Goal: Find specific page/section: Find specific page/section

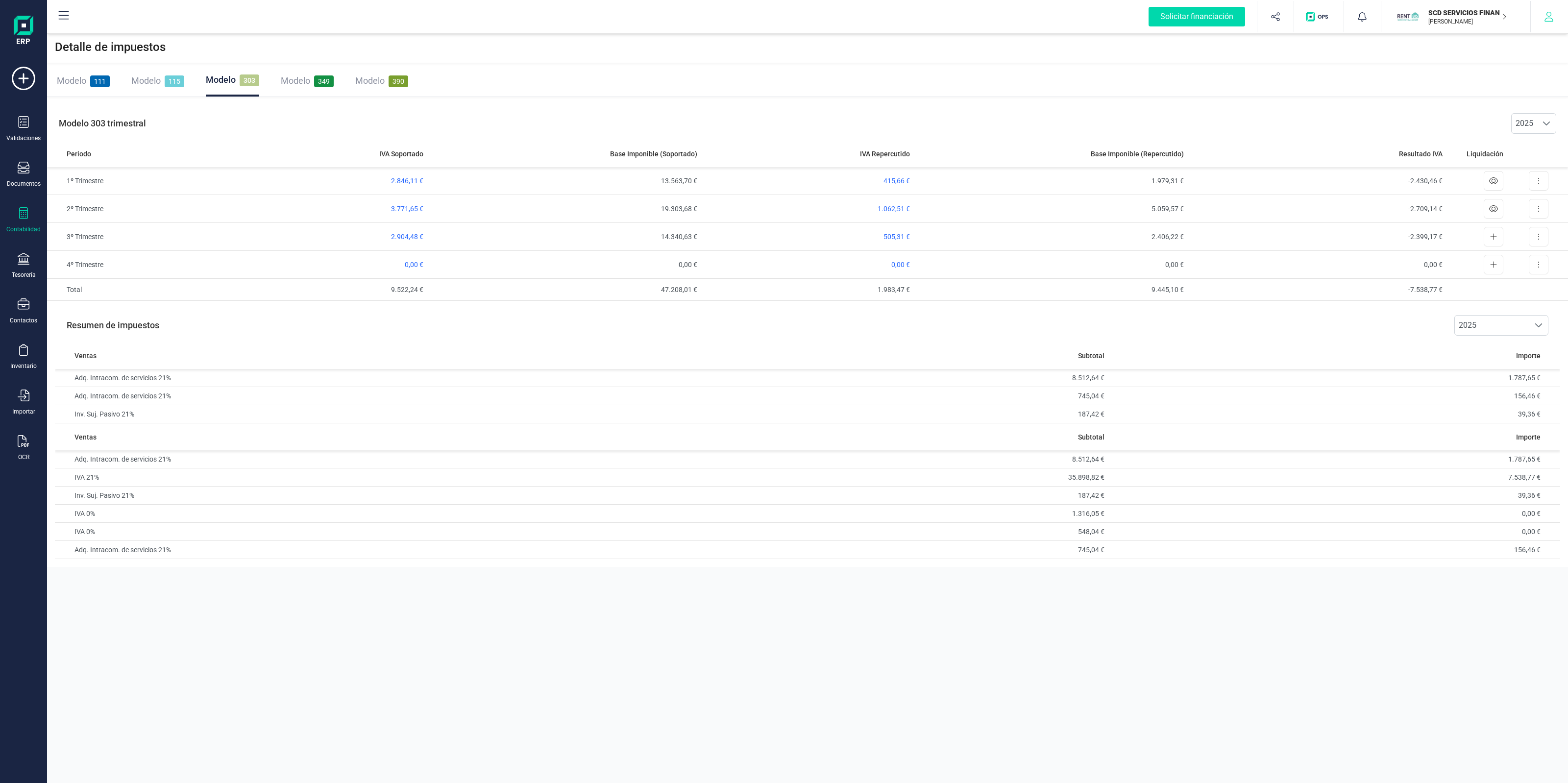
click at [1544, 18] on icon "button" at bounding box center [1549, 16] width 10 height 10
click at [1527, 66] on div "Perfil empresa" at bounding box center [1495, 73] width 113 height 19
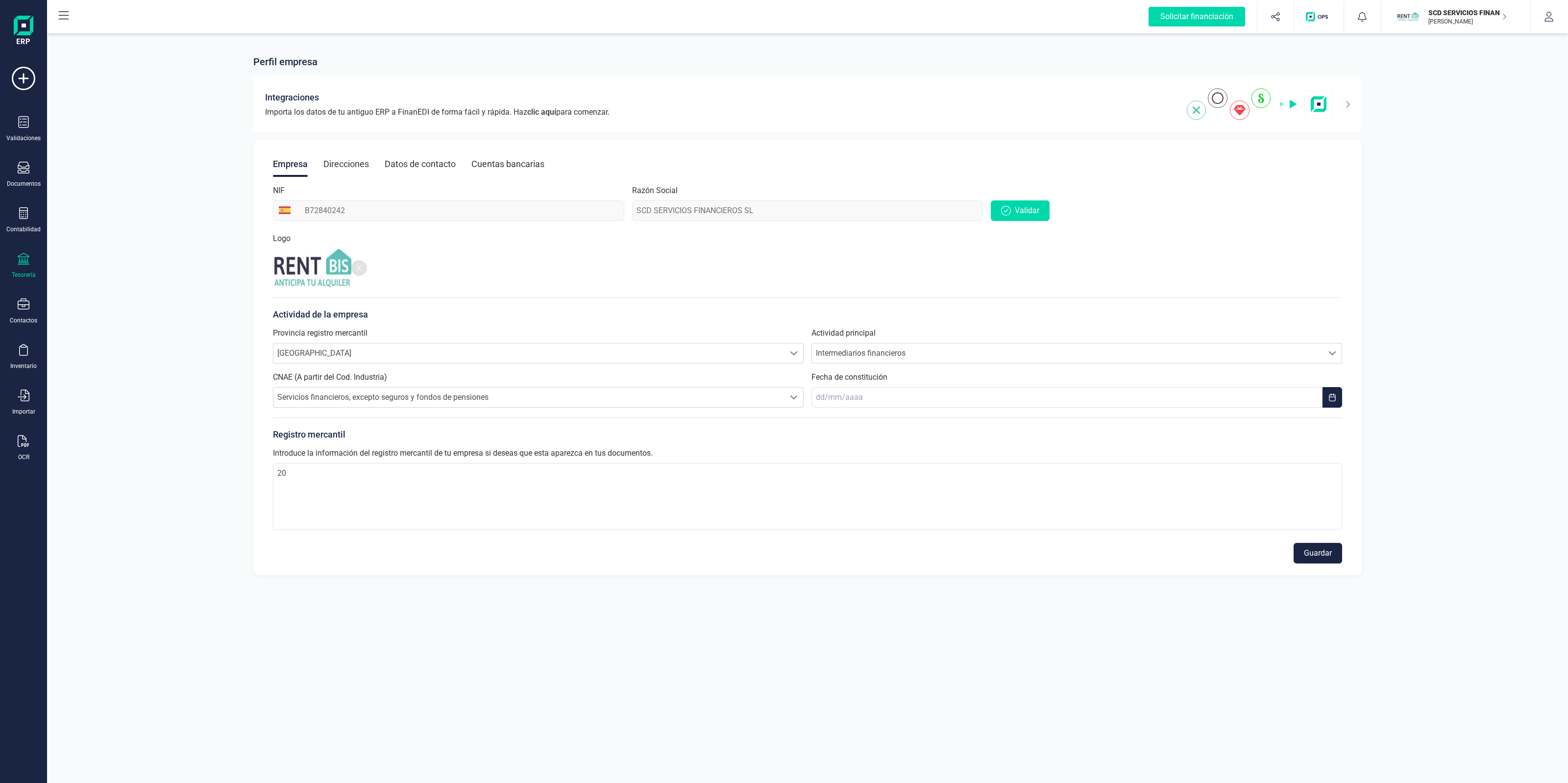
click at [30, 260] on div "Tesorería" at bounding box center [23, 265] width 39 height 26
click at [42, 195] on div "Validaciones Documentos Documentos Presupuestos Pedidos Albaranes Facturas Fact…" at bounding box center [23, 267] width 39 height 402
click at [34, 198] on div "Validaciones Documentos Documentos Presupuestos Pedidos Albaranes Facturas Fact…" at bounding box center [23, 267] width 39 height 402
click at [23, 210] on icon at bounding box center [23, 213] width 9 height 12
click at [120, 169] on span "Detalle de impuestos" at bounding box center [124, 164] width 94 height 12
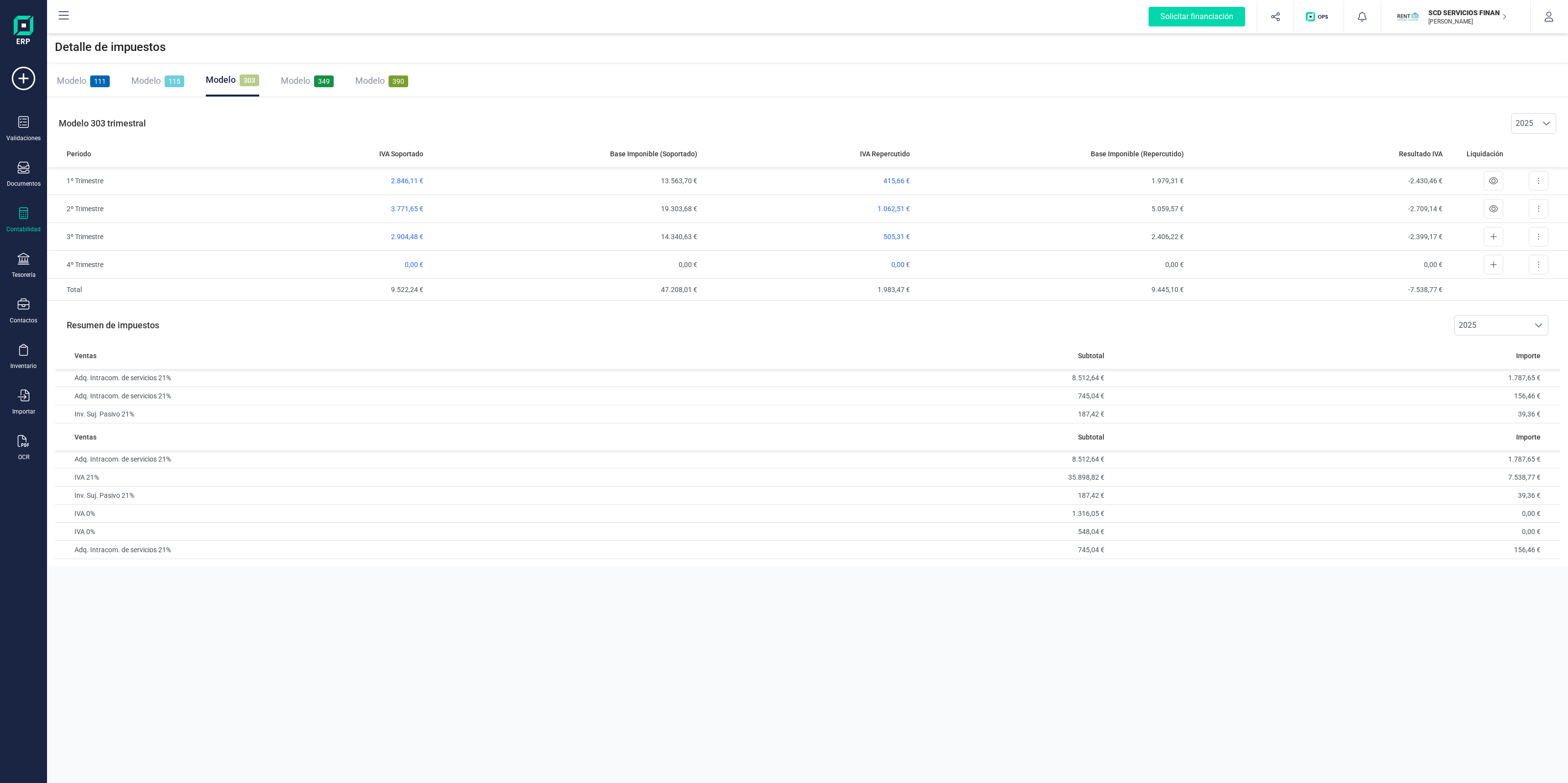
drag, startPoint x: 455, startPoint y: 86, endPoint x: 114, endPoint y: 90, distance: 341.0
click at [114, 90] on div "Modelo 111 Modelo 115 Modelo 303 Modelo 349 Modelo 390" at bounding box center [807, 81] width 1521 height 32
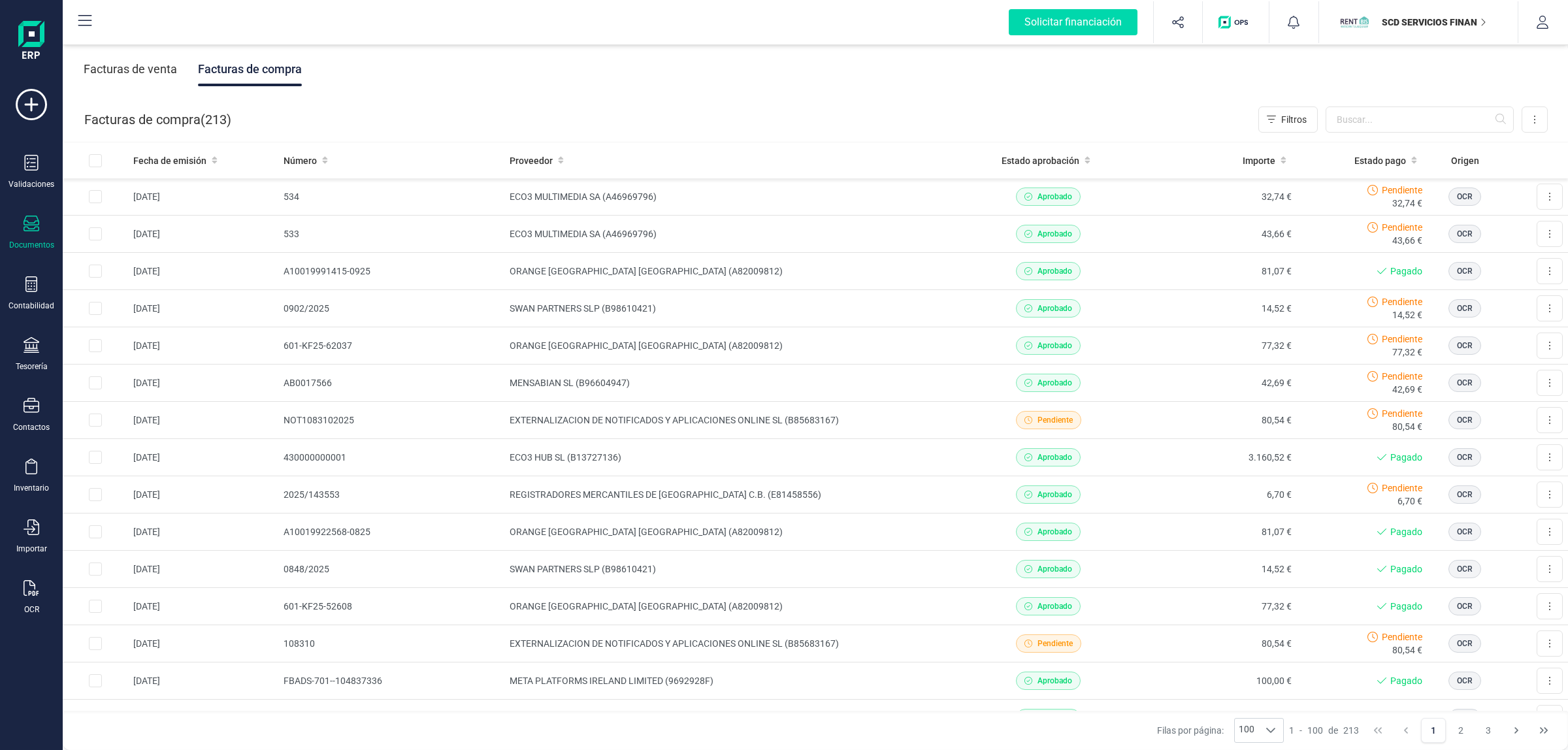
click at [533, 80] on div "Facturas de venta Facturas de compra" at bounding box center [815, 70] width 1506 height 55
click at [153, 72] on div "Facturas de venta" at bounding box center [130, 69] width 93 height 34
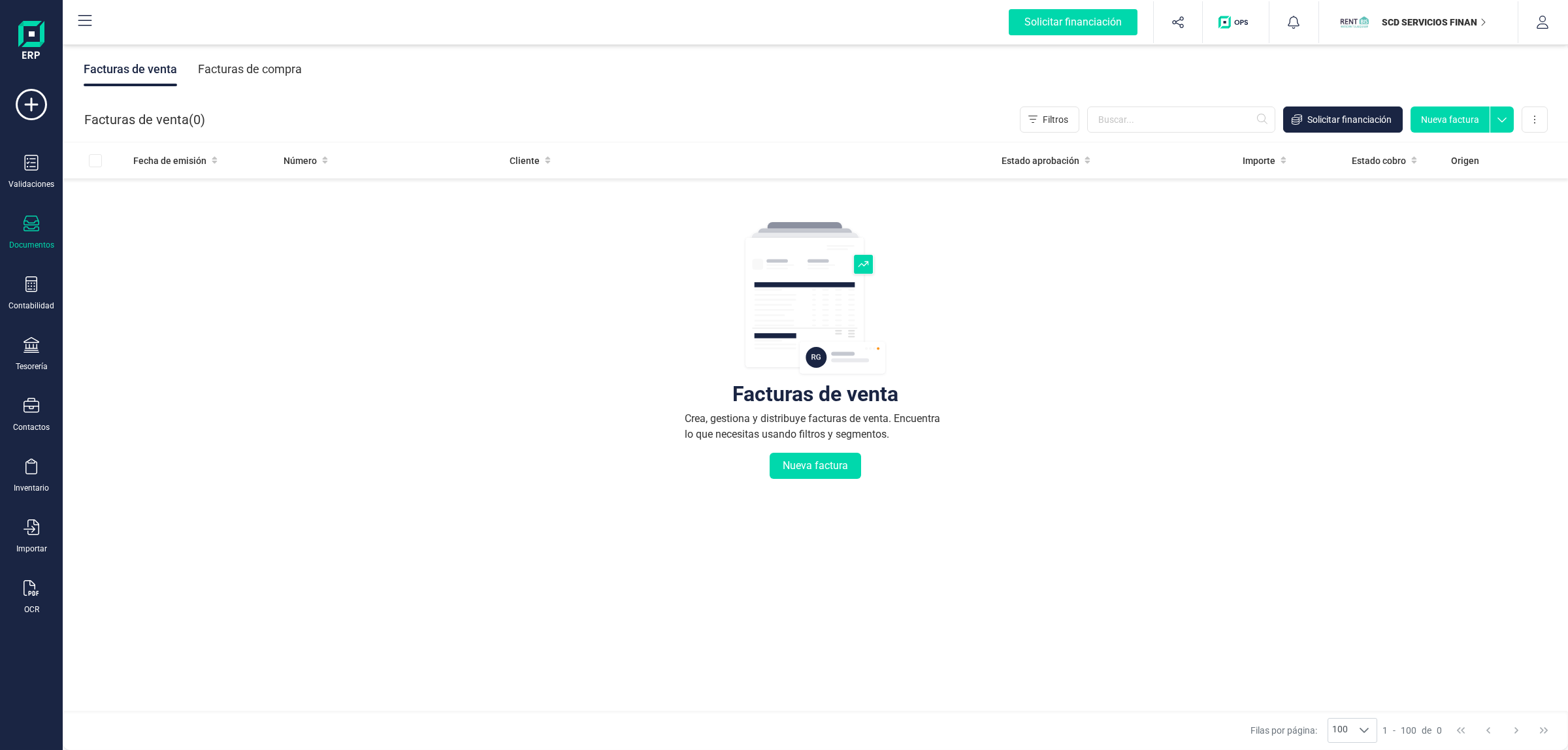
click at [239, 55] on div "Facturas de compra" at bounding box center [250, 69] width 104 height 34
